Goal: Task Accomplishment & Management: Manage account settings

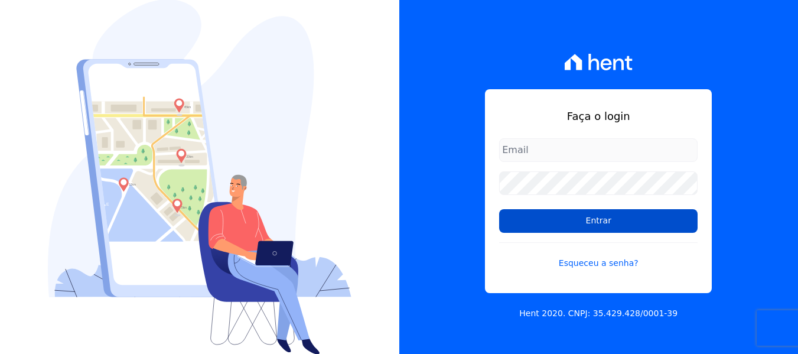
type input "[EMAIL_ADDRESS][DOMAIN_NAME]"
click at [526, 225] on input "Entrar" at bounding box center [598, 221] width 199 height 24
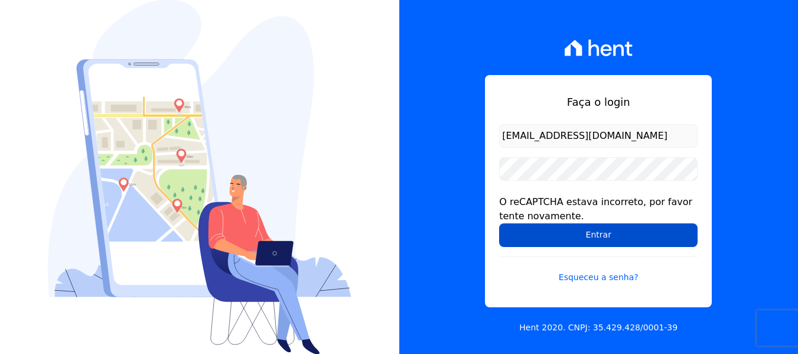
click at [538, 241] on input "Entrar" at bounding box center [598, 235] width 199 height 24
